Goal: Task Accomplishment & Management: Manage account settings

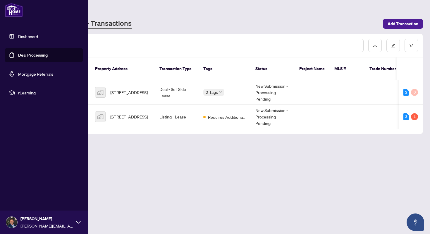
click at [18, 36] on link "Dashboard" at bounding box center [28, 36] width 20 height 5
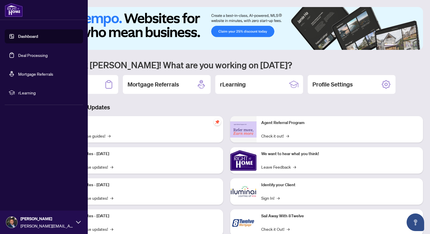
click at [40, 56] on link "Deal Processing" at bounding box center [33, 54] width 30 height 5
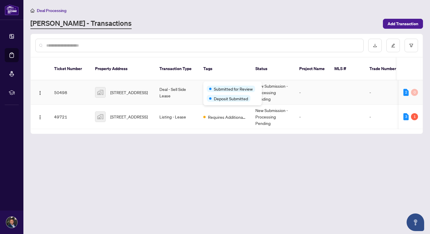
click at [223, 86] on div "Submitted for Review" at bounding box center [233, 88] width 52 height 7
click at [157, 87] on td "Deal - Sell Side Lease" at bounding box center [177, 92] width 44 height 24
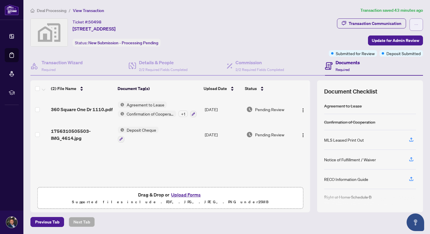
click at [421, 23] on button "button" at bounding box center [416, 24] width 13 height 12
click at [401, 52] on span "Deposit Submitted" at bounding box center [404, 53] width 34 height 6
click at [355, 64] on h4 "Documents" at bounding box center [348, 62] width 24 height 7
click at [401, 53] on span "Deposit Submitted" at bounding box center [404, 53] width 34 height 6
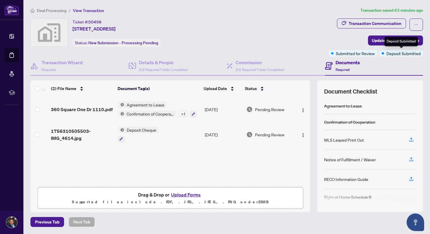
click at [363, 54] on span "Submitted for Review" at bounding box center [355, 53] width 39 height 6
click at [307, 36] on div "Ticket #: 50498 [STREET_ADDRESS] Status: New Submission - Processing Pending" at bounding box center [178, 32] width 296 height 28
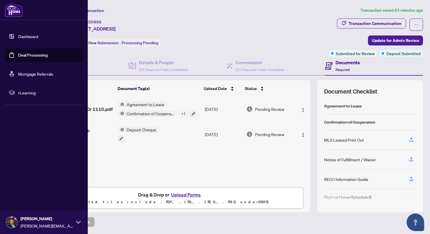
click at [20, 37] on link "Dashboard" at bounding box center [28, 36] width 20 height 5
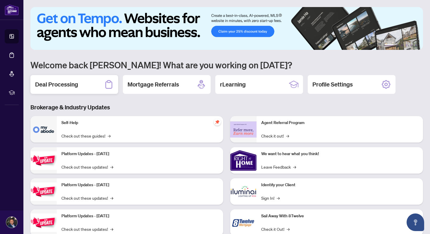
click at [73, 83] on h2 "Deal Processing" at bounding box center [56, 84] width 43 height 8
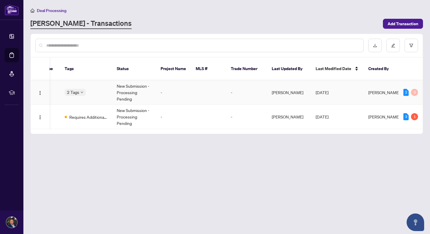
scroll to position [0, 180]
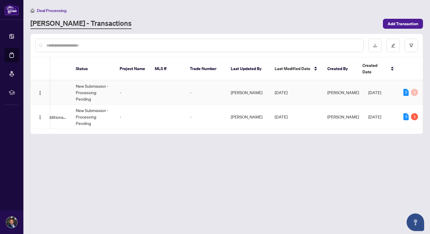
click at [406, 89] on div "2" at bounding box center [406, 92] width 5 height 7
click at [407, 113] on div "3" at bounding box center [406, 116] width 5 height 7
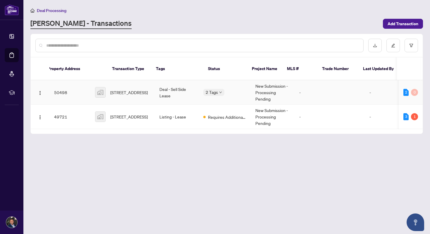
scroll to position [0, 0]
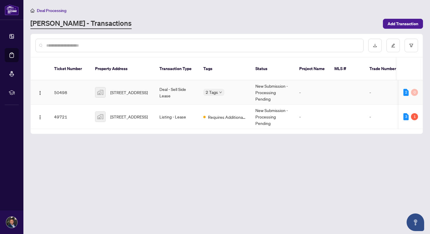
click at [232, 89] on div "2 Tags" at bounding box center [225, 92] width 43 height 7
click at [219, 87] on body "Dashboard Deal Processing Mortgage Referrals rLearning [PERSON_NAME] [PERSON_NA…" at bounding box center [215, 117] width 430 height 234
click at [219, 97] on span "Deposit Submitted" at bounding box center [231, 98] width 34 height 6
click at [221, 80] on td "2 Tags" at bounding box center [225, 92] width 52 height 24
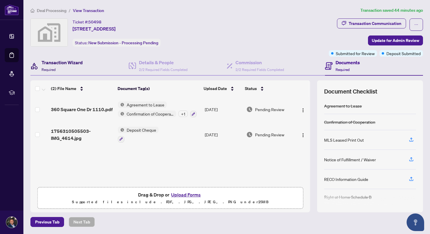
click at [81, 69] on div "Transaction Wizard Required" at bounding box center [62, 66] width 41 height 14
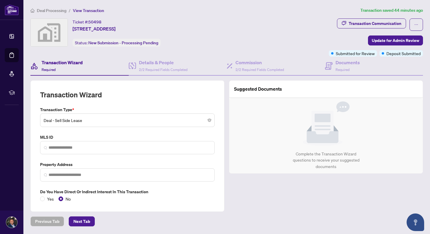
type input "**********"
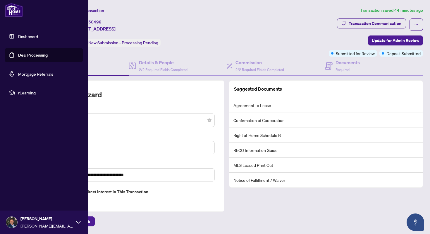
click at [18, 37] on link "Dashboard" at bounding box center [28, 36] width 20 height 5
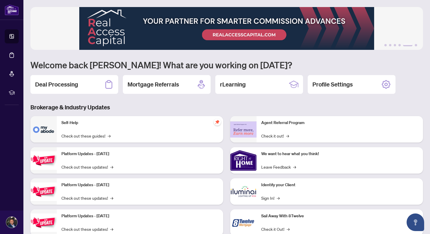
click at [382, 65] on h1 "Welcome back [PERSON_NAME]! What are you working on [DATE]?" at bounding box center [226, 64] width 393 height 11
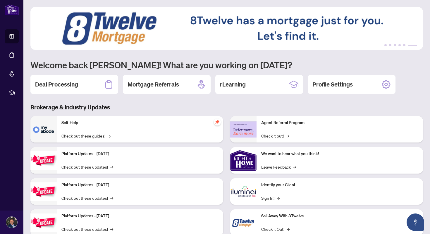
click at [382, 65] on h1 "Welcome back [PERSON_NAME]! What are you working on [DATE]?" at bounding box center [226, 64] width 393 height 11
click at [248, 62] on h1 "Welcome back [PERSON_NAME]! What are you working on [DATE]?" at bounding box center [226, 64] width 393 height 11
click at [239, 65] on h1 "Welcome back [PERSON_NAME]! What are you working on [DATE]?" at bounding box center [226, 64] width 393 height 11
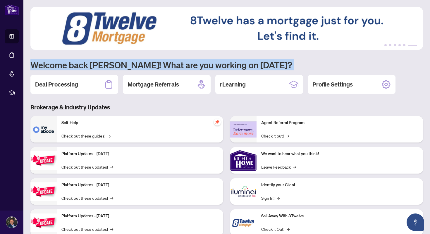
click at [239, 65] on h1 "Welcome back [PERSON_NAME]! What are you working on [DATE]?" at bounding box center [226, 64] width 393 height 11
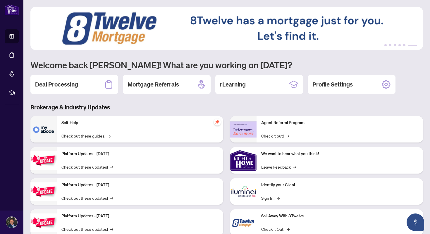
click at [259, 65] on h1 "Welcome back [PERSON_NAME]! What are you working on [DATE]?" at bounding box center [226, 64] width 393 height 11
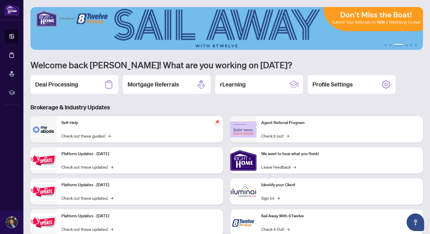
click at [148, 114] on div "Brokerage & Industry Updates Self-Help Check out these guides! → Platform Updat…" at bounding box center [227, 173] width 400 height 141
click at [74, 90] on div "Deal Processing" at bounding box center [74, 84] width 88 height 19
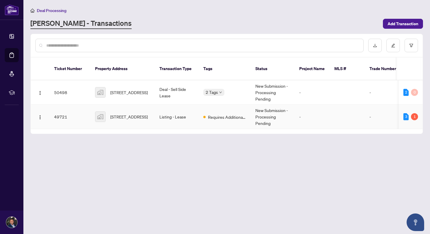
click at [162, 115] on td "Listing - Lease" at bounding box center [177, 117] width 44 height 24
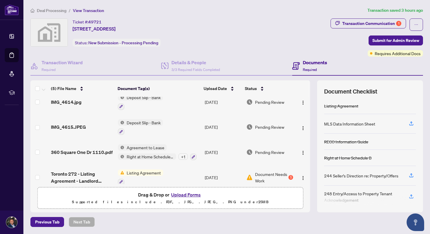
scroll to position [39, 0]
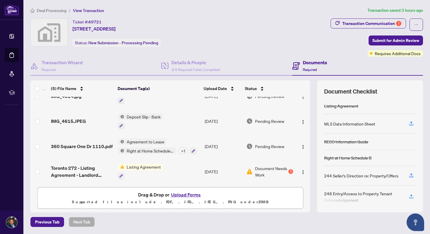
click at [290, 169] on div "1" at bounding box center [291, 171] width 5 height 5
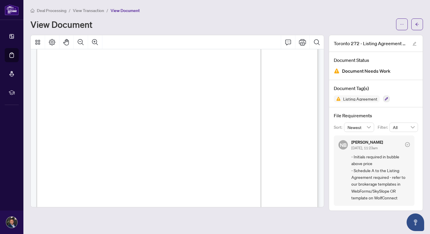
scroll to position [52, 0]
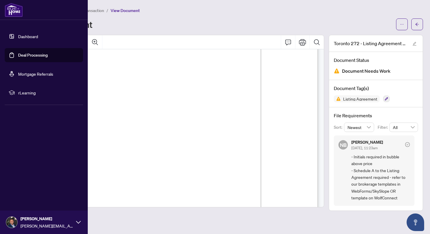
click at [18, 37] on link "Dashboard" at bounding box center [28, 36] width 20 height 5
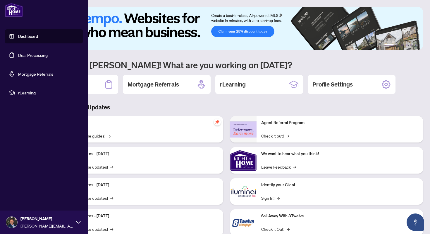
click at [19, 55] on link "Deal Processing" at bounding box center [33, 54] width 30 height 5
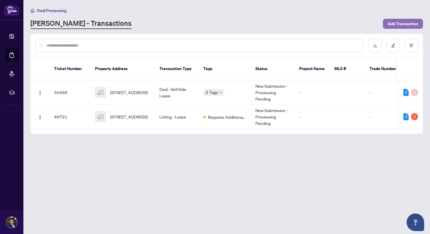
click at [419, 20] on button "Add Transaction" at bounding box center [403, 24] width 40 height 10
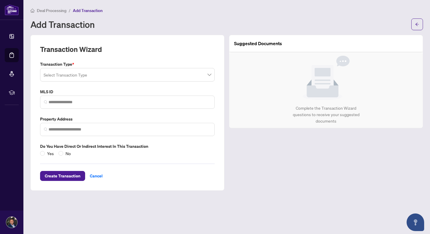
click at [141, 75] on input "search" at bounding box center [125, 75] width 163 height 13
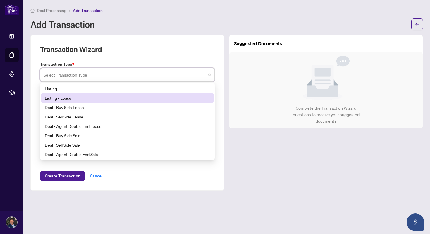
click at [130, 97] on div "Listing - Lease" at bounding box center [127, 98] width 165 height 6
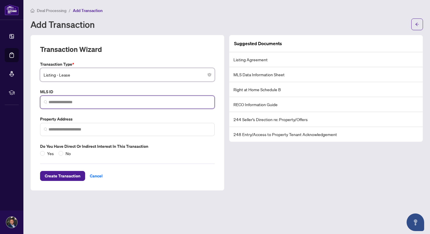
click at [114, 103] on input "search" at bounding box center [130, 102] width 163 height 6
paste input "*********"
type input "*********"
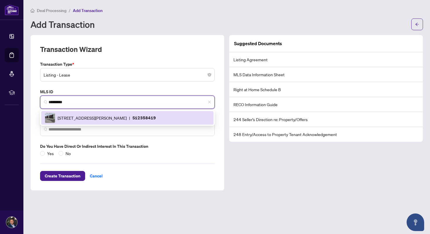
click at [110, 115] on span "[STREET_ADDRESS][PERSON_NAME]" at bounding box center [92, 117] width 69 height 6
type input "**********"
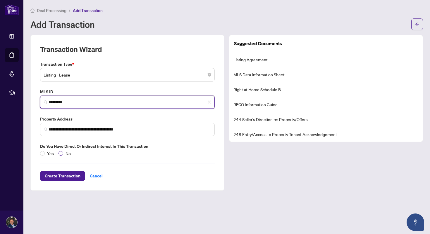
type input "*********"
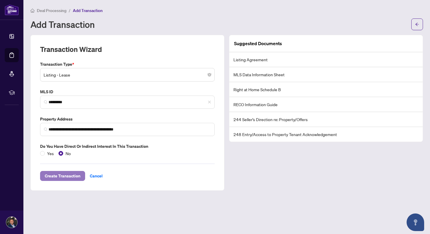
click at [68, 179] on span "Create Transaction" at bounding box center [63, 175] width 36 height 9
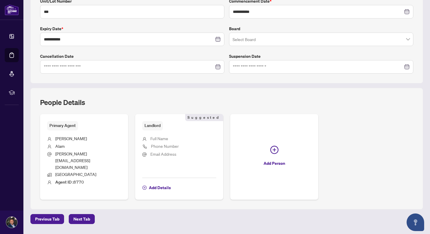
scroll to position [140, 0]
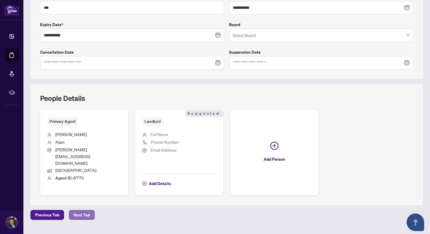
click at [86, 210] on span "Next Tab" at bounding box center [81, 214] width 17 height 9
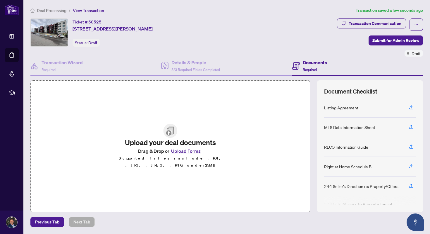
click at [211, 41] on div "Ticket #: 50525 [STREET_ADDRESS][PERSON_NAME] Status: Draft" at bounding box center [182, 32] width 305 height 28
click at [204, 69] on span "3/3 Required Fields Completed" at bounding box center [196, 69] width 49 height 4
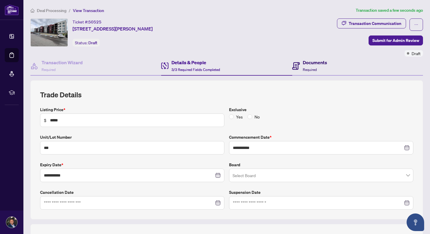
click at [301, 62] on div "Documents Required" at bounding box center [310, 66] width 35 height 14
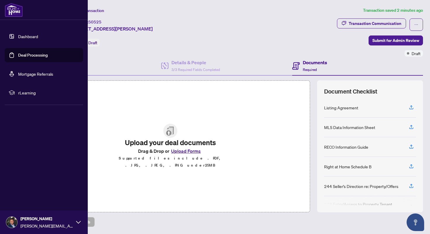
click at [18, 37] on link "Dashboard" at bounding box center [28, 36] width 20 height 5
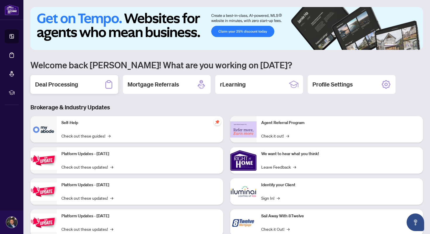
click at [84, 87] on div "Deal Processing" at bounding box center [74, 84] width 88 height 19
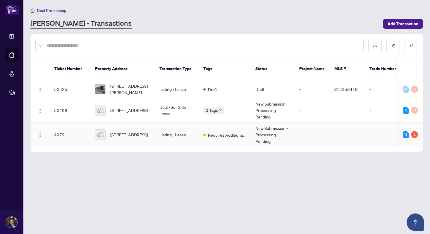
click at [148, 132] on span "[STREET_ADDRESS]" at bounding box center [128, 134] width 37 height 6
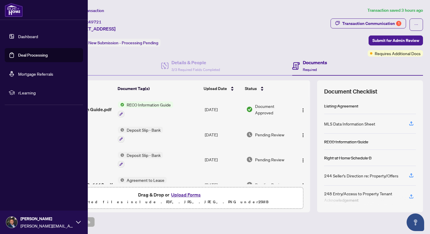
click at [25, 39] on link "Dashboard" at bounding box center [28, 36] width 20 height 5
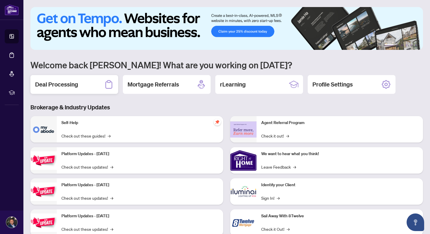
click at [92, 88] on div "Deal Processing" at bounding box center [74, 84] width 88 height 19
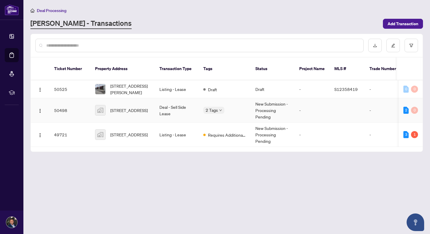
click at [173, 106] on td "Deal - Sell Side Lease" at bounding box center [177, 110] width 44 height 24
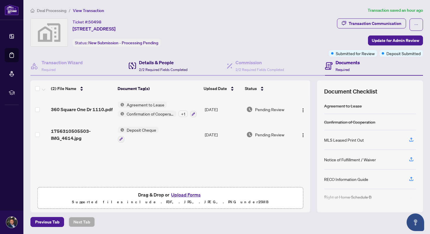
click at [157, 67] on span "2/2 Required Fields Completed" at bounding box center [163, 69] width 49 height 4
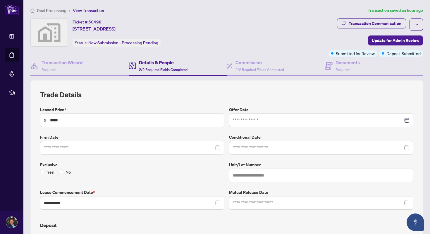
click at [229, 100] on div "**********" at bounding box center [227, 211] width 374 height 242
click at [79, 62] on h4 "Transaction Wizard" at bounding box center [62, 62] width 41 height 7
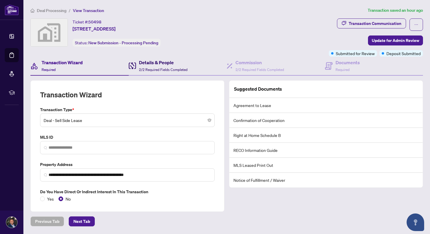
click at [171, 64] on h4 "Details & People" at bounding box center [163, 62] width 49 height 7
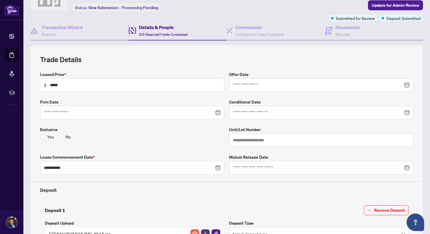
scroll to position [35, 0]
click at [250, 29] on h4 "Commission" at bounding box center [260, 27] width 49 height 7
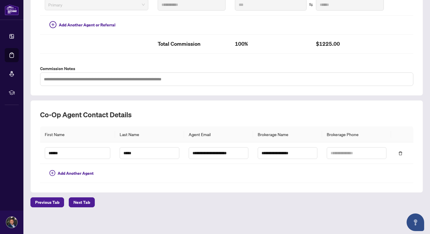
scroll to position [173, 0]
click at [250, 115] on h2 "Co-op Agent Contact Details" at bounding box center [227, 114] width 374 height 9
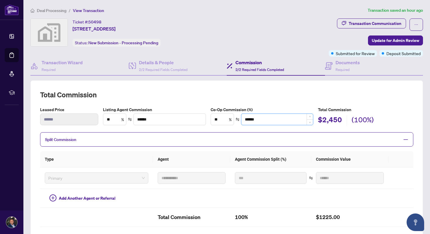
scroll to position [173, 0]
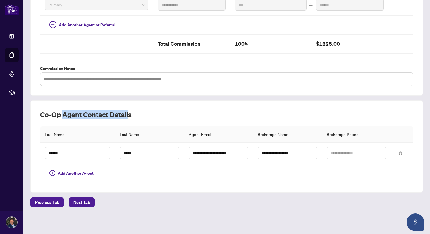
drag, startPoint x: 64, startPoint y: 113, endPoint x: 129, endPoint y: 115, distance: 64.5
click at [129, 115] on h2 "Co-op Agent Contact Details" at bounding box center [227, 114] width 374 height 9
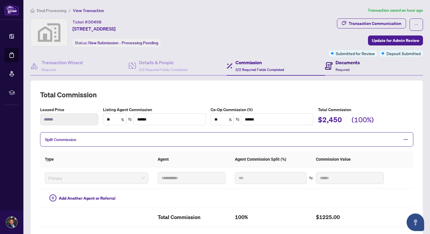
click at [347, 66] on div "Documents Required" at bounding box center [348, 66] width 24 height 14
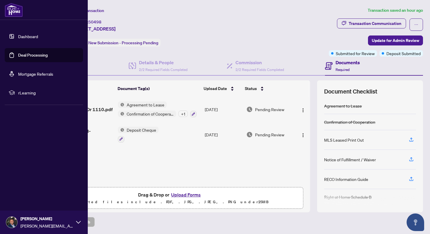
click at [25, 57] on link "Deal Processing" at bounding box center [33, 54] width 30 height 5
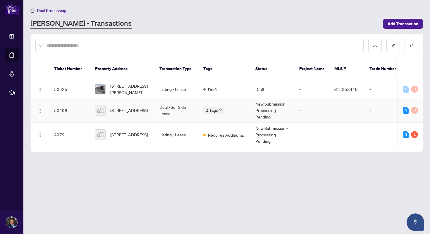
click at [161, 106] on td "Deal - Sell Side Lease" at bounding box center [177, 110] width 44 height 24
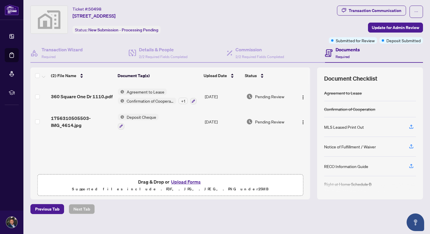
scroll to position [14, 0]
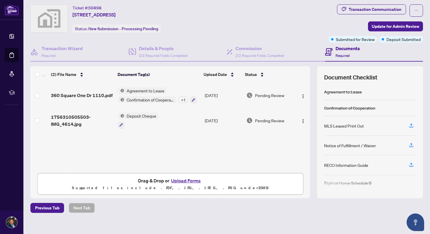
click at [199, 179] on button "Upload Forms" at bounding box center [186, 181] width 33 height 8
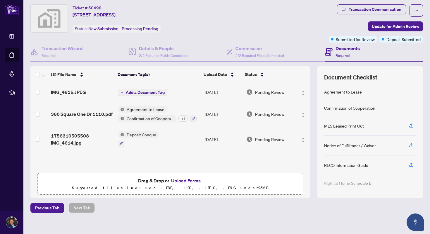
click at [157, 91] on span "Add a Document Tag" at bounding box center [145, 92] width 39 height 4
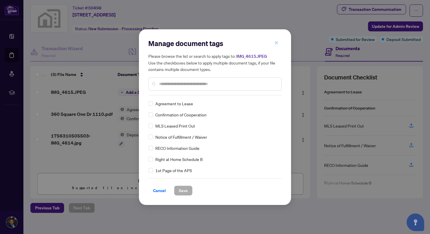
click at [276, 42] on icon "close" at bounding box center [276, 42] width 3 height 3
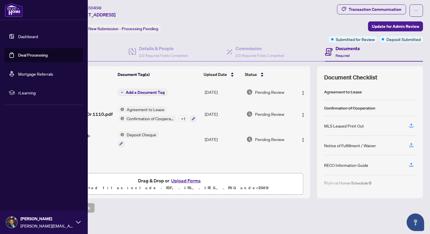
click at [27, 52] on link "Deal Processing" at bounding box center [33, 54] width 30 height 5
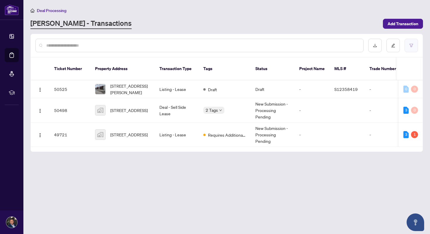
click at [414, 45] on button "button" at bounding box center [411, 45] width 13 height 13
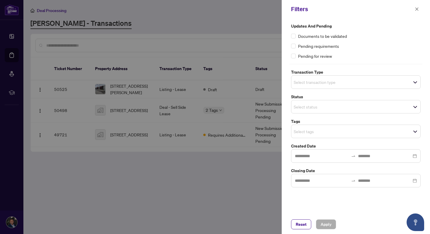
click at [343, 110] on span "Select status" at bounding box center [356, 106] width 129 height 8
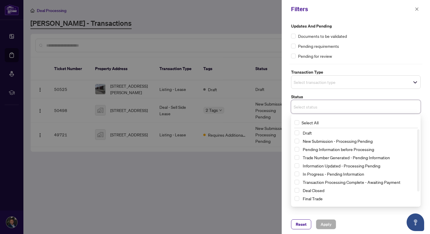
click at [245, 190] on div at bounding box center [215, 117] width 430 height 234
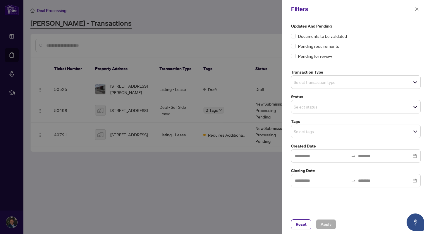
click at [241, 198] on div at bounding box center [215, 117] width 430 height 234
click at [418, 8] on icon "close" at bounding box center [417, 8] width 3 height 3
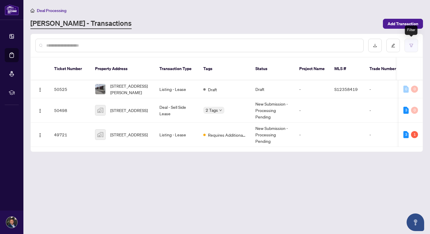
click at [415, 48] on button "button" at bounding box center [411, 45] width 13 height 13
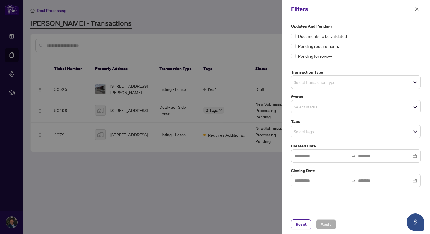
click at [214, 199] on div at bounding box center [215, 117] width 430 height 234
click at [420, 12] on span at bounding box center [417, 9] width 8 height 7
click at [418, 11] on icon "close" at bounding box center [417, 9] width 4 height 4
